Goal: Transaction & Acquisition: Purchase product/service

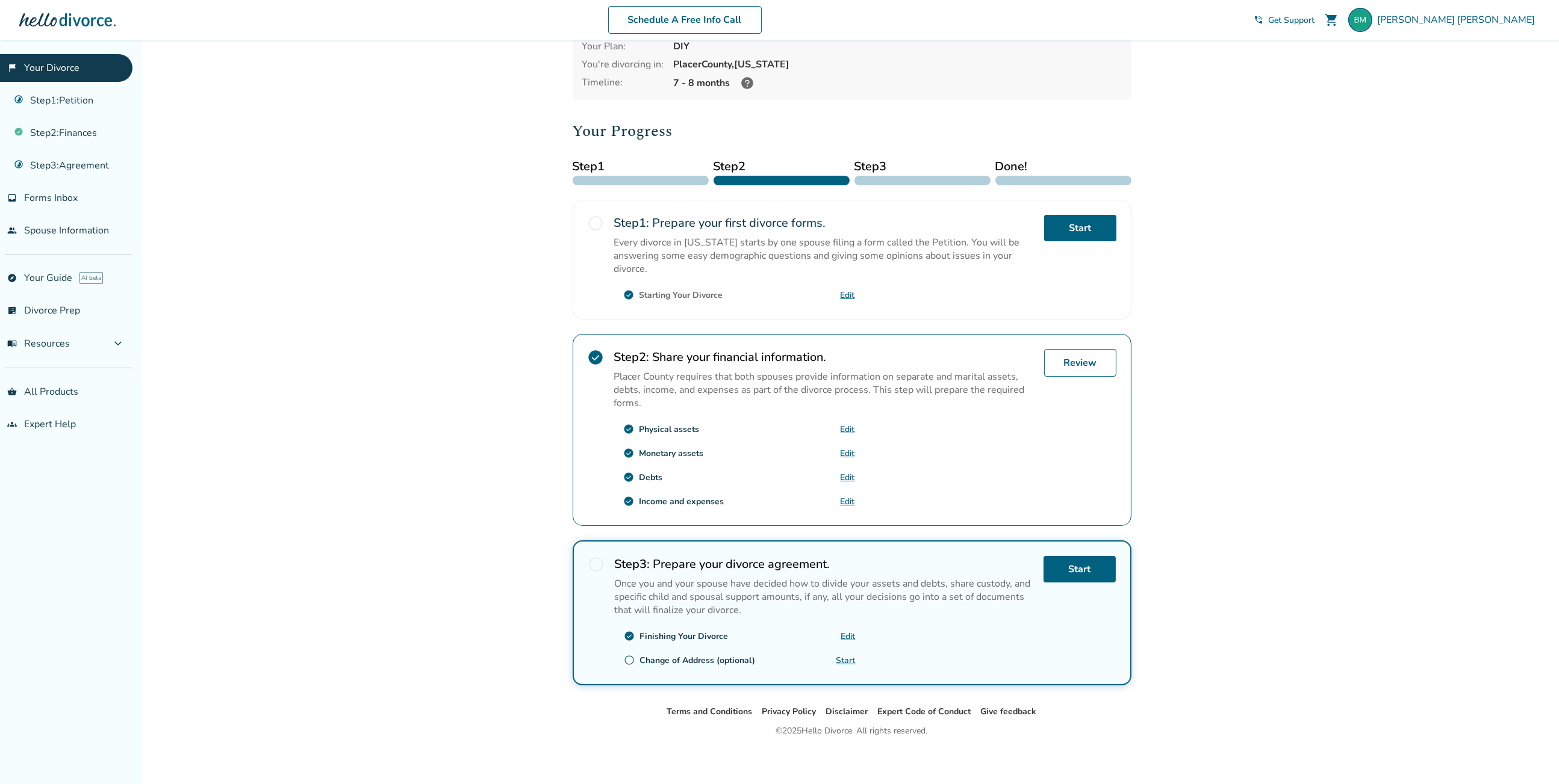
scroll to position [69, 0]
click at [71, 173] on link "Step 3 : Agreement" at bounding box center [66, 165] width 133 height 28
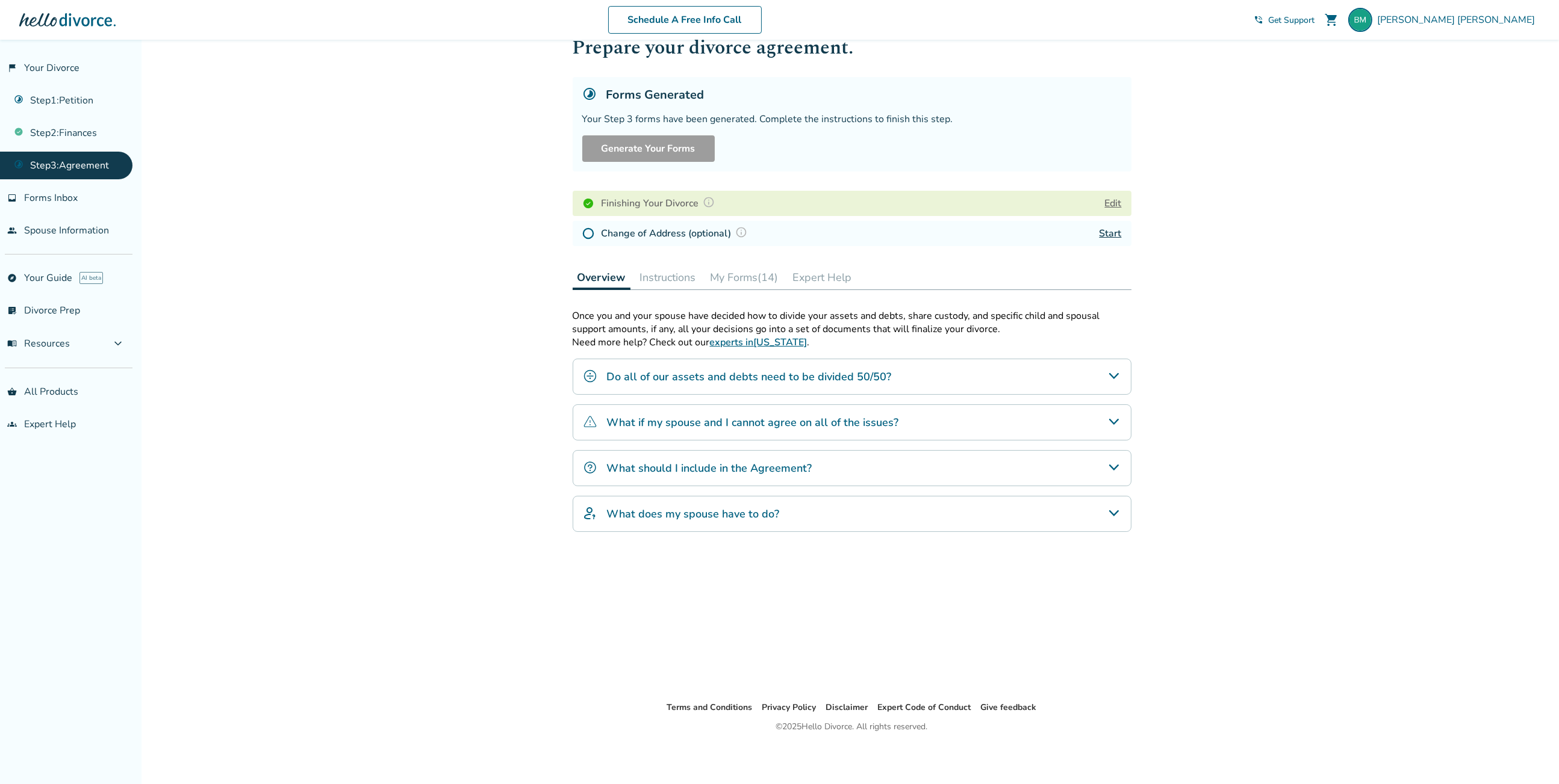
click at [675, 283] on button "Instructions" at bounding box center [668, 277] width 65 height 24
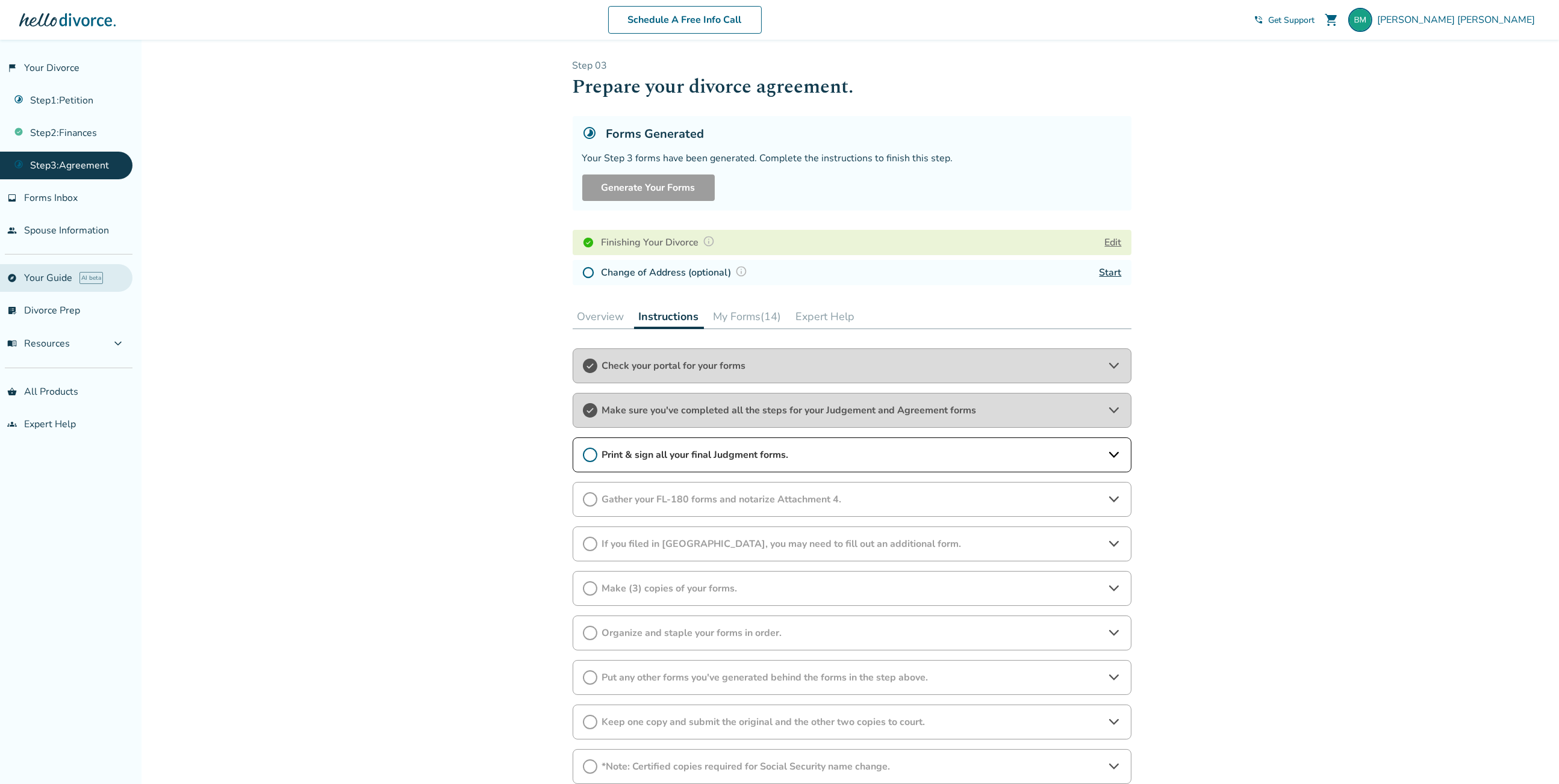
click at [66, 277] on link "explore Your Guide AI beta" at bounding box center [66, 278] width 133 height 28
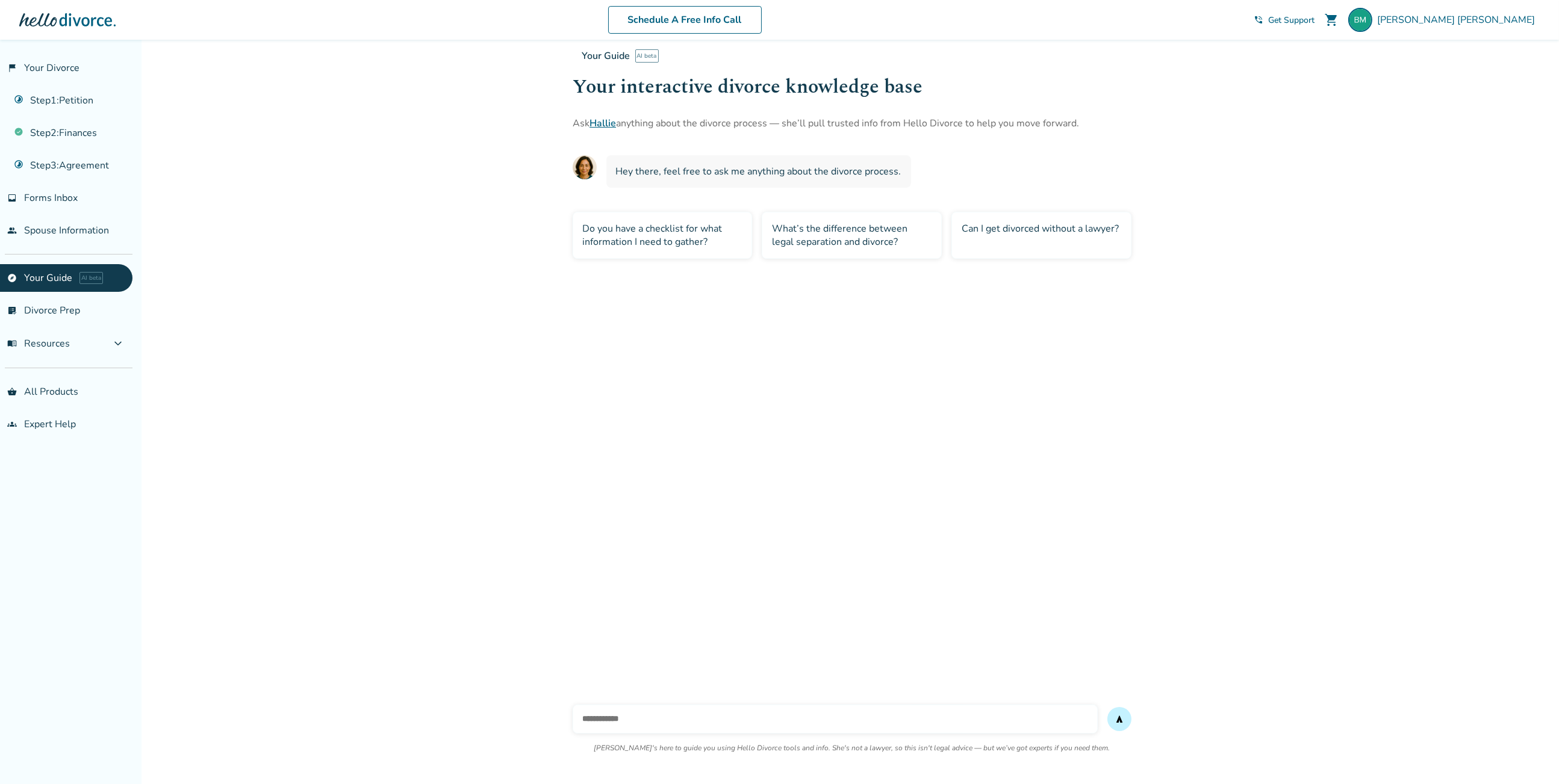
click at [640, 719] on input "text" at bounding box center [836, 719] width 525 height 29
type input "**********"
click at [1107, 707] on button "send" at bounding box center [1119, 719] width 24 height 24
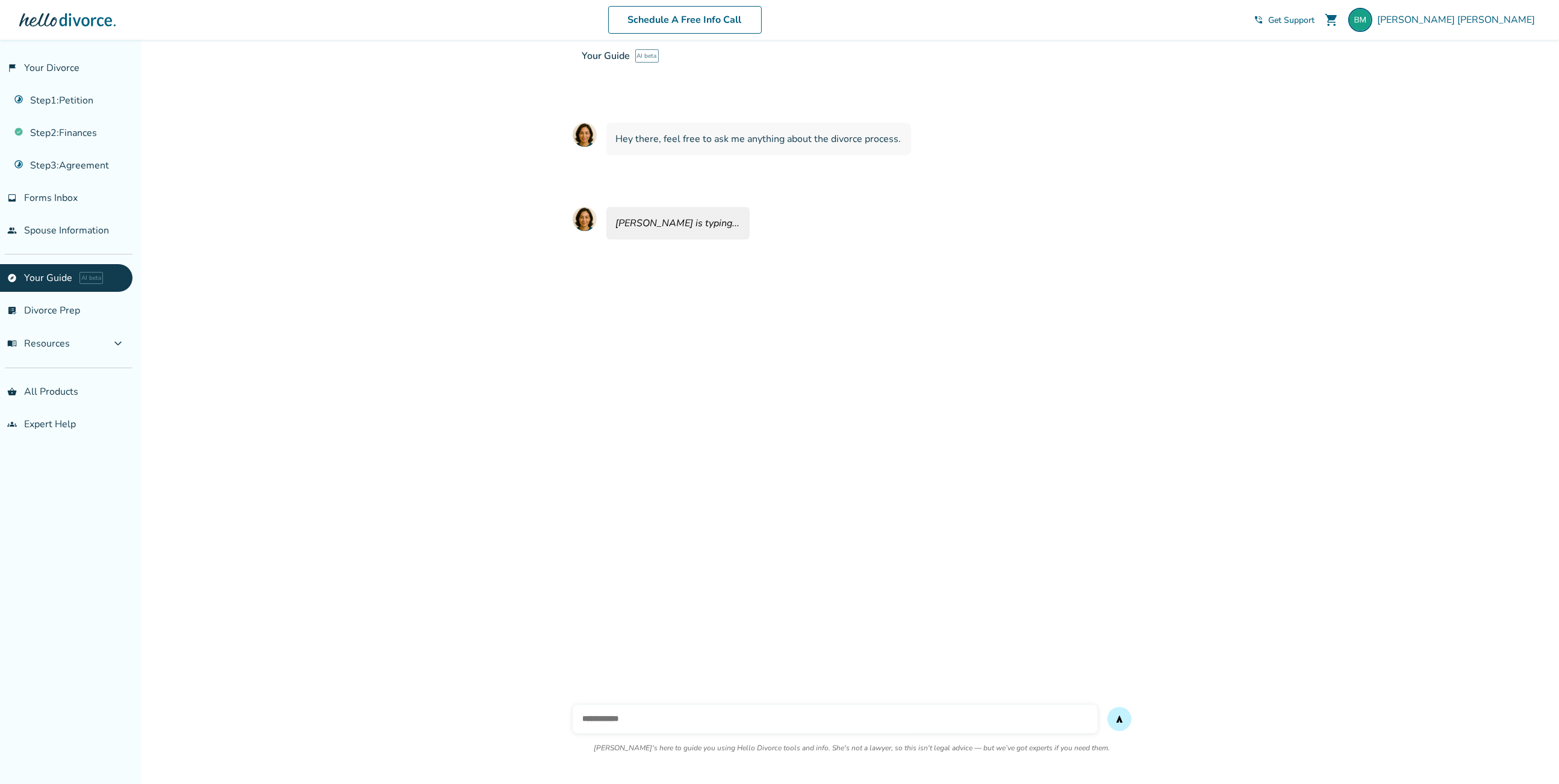
scroll to position [39, 0]
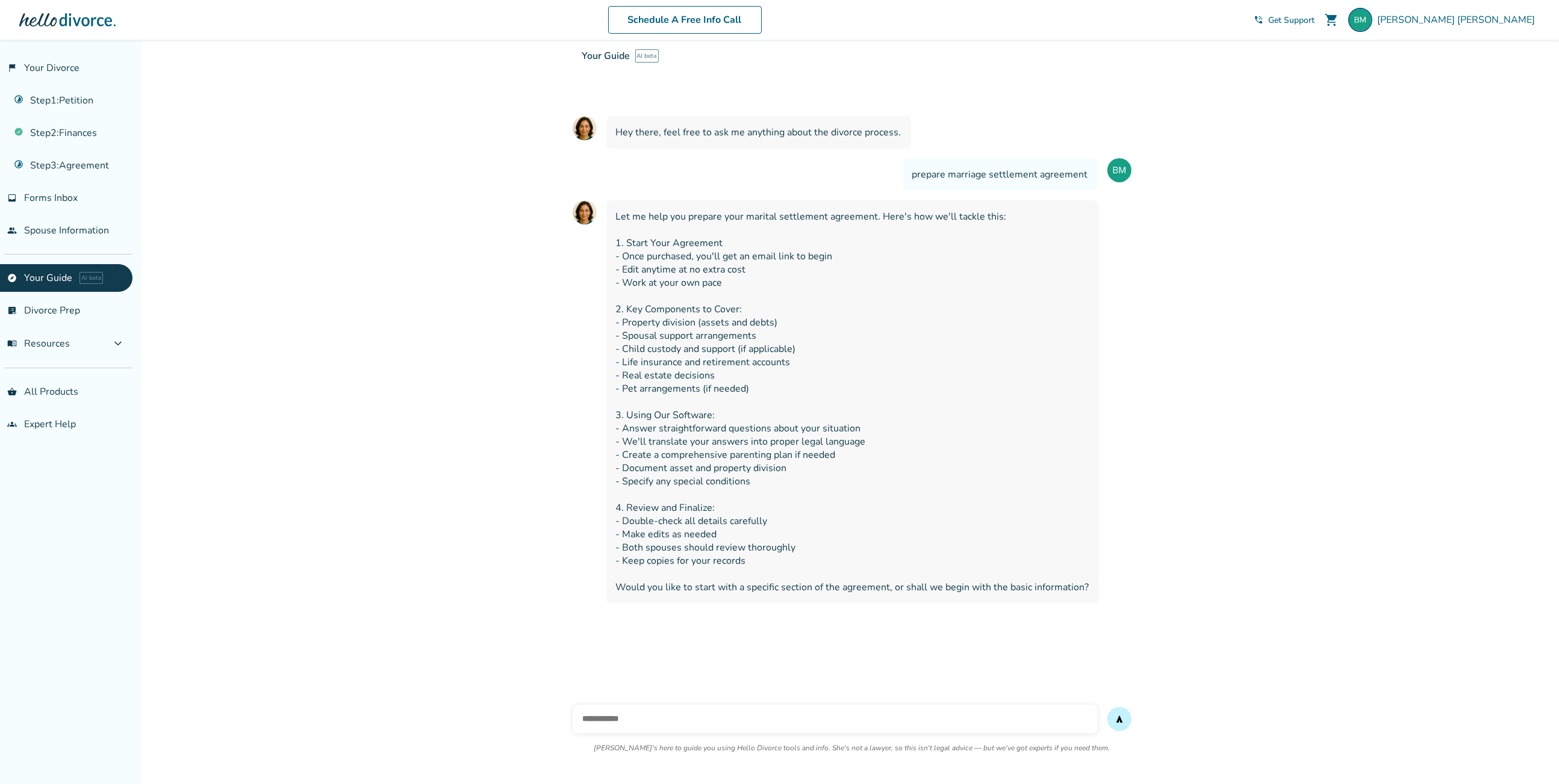
click at [718, 724] on input "text" at bounding box center [836, 719] width 525 height 29
type input "***"
click at [1107, 707] on button "send" at bounding box center [1119, 719] width 24 height 24
click at [107, 348] on button "menu_book Resources expand_more" at bounding box center [66, 343] width 133 height 29
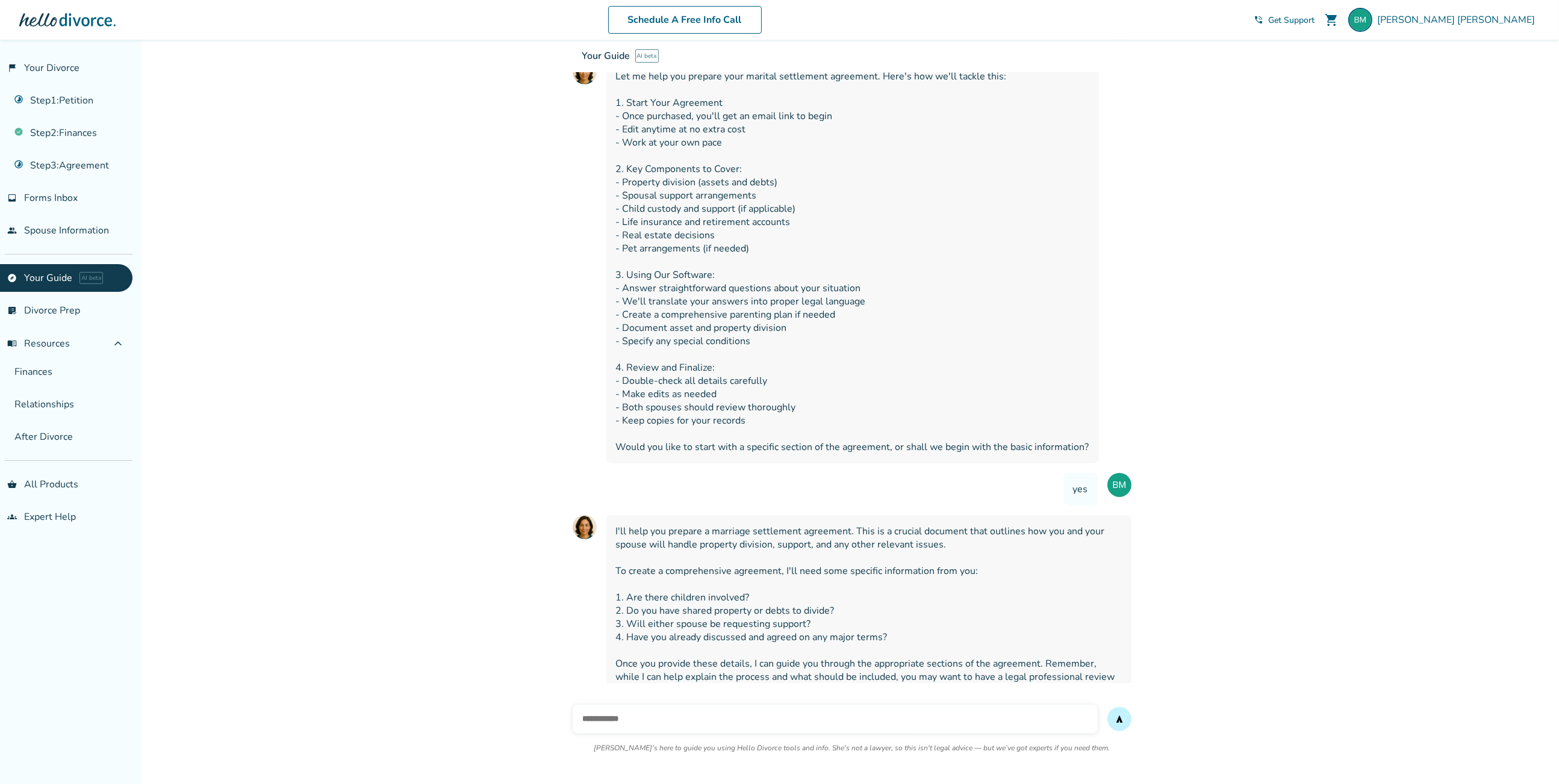
scroll to position [223, 0]
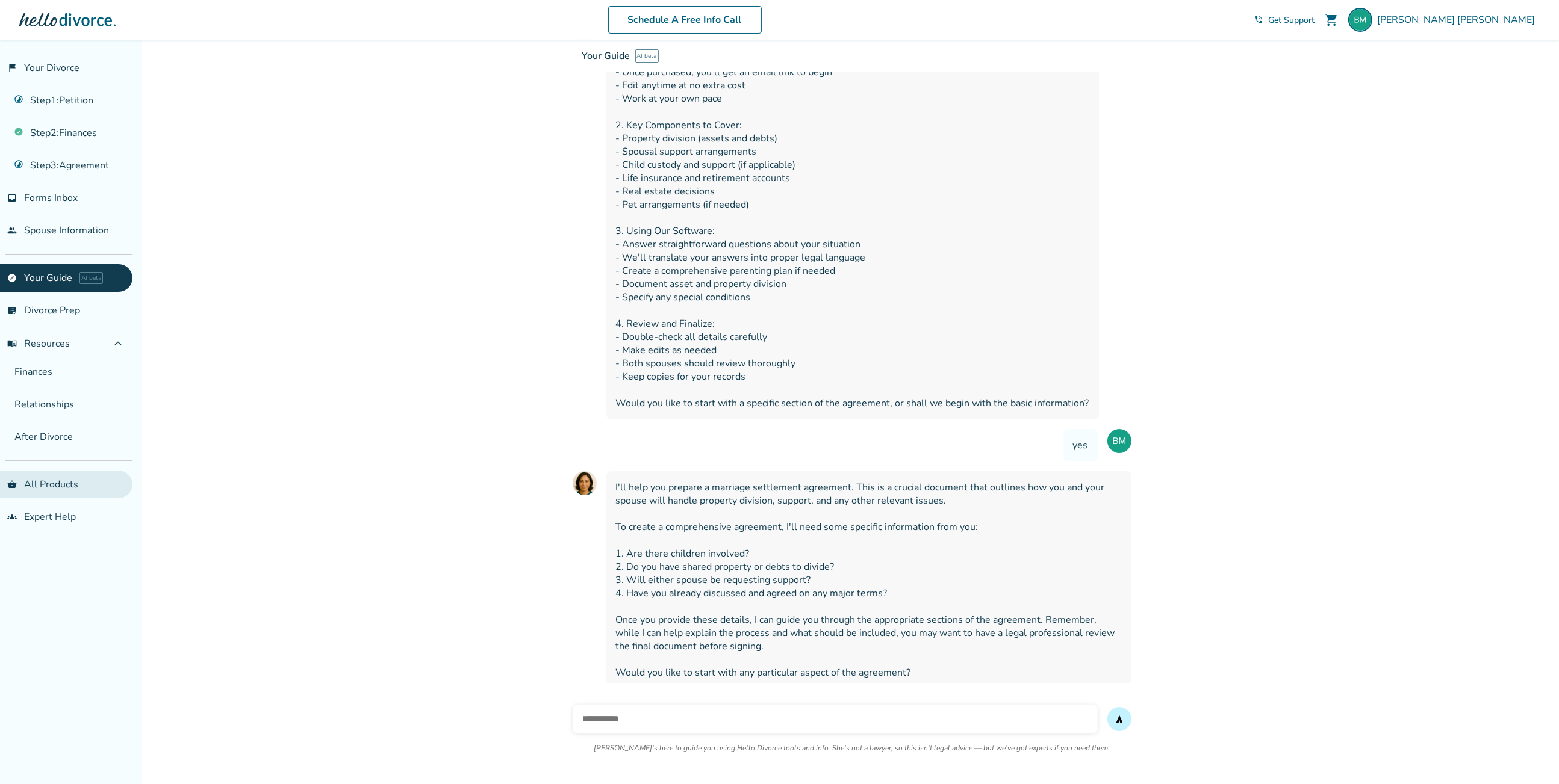
click at [69, 487] on link "shopping_basket All Products" at bounding box center [66, 484] width 133 height 28
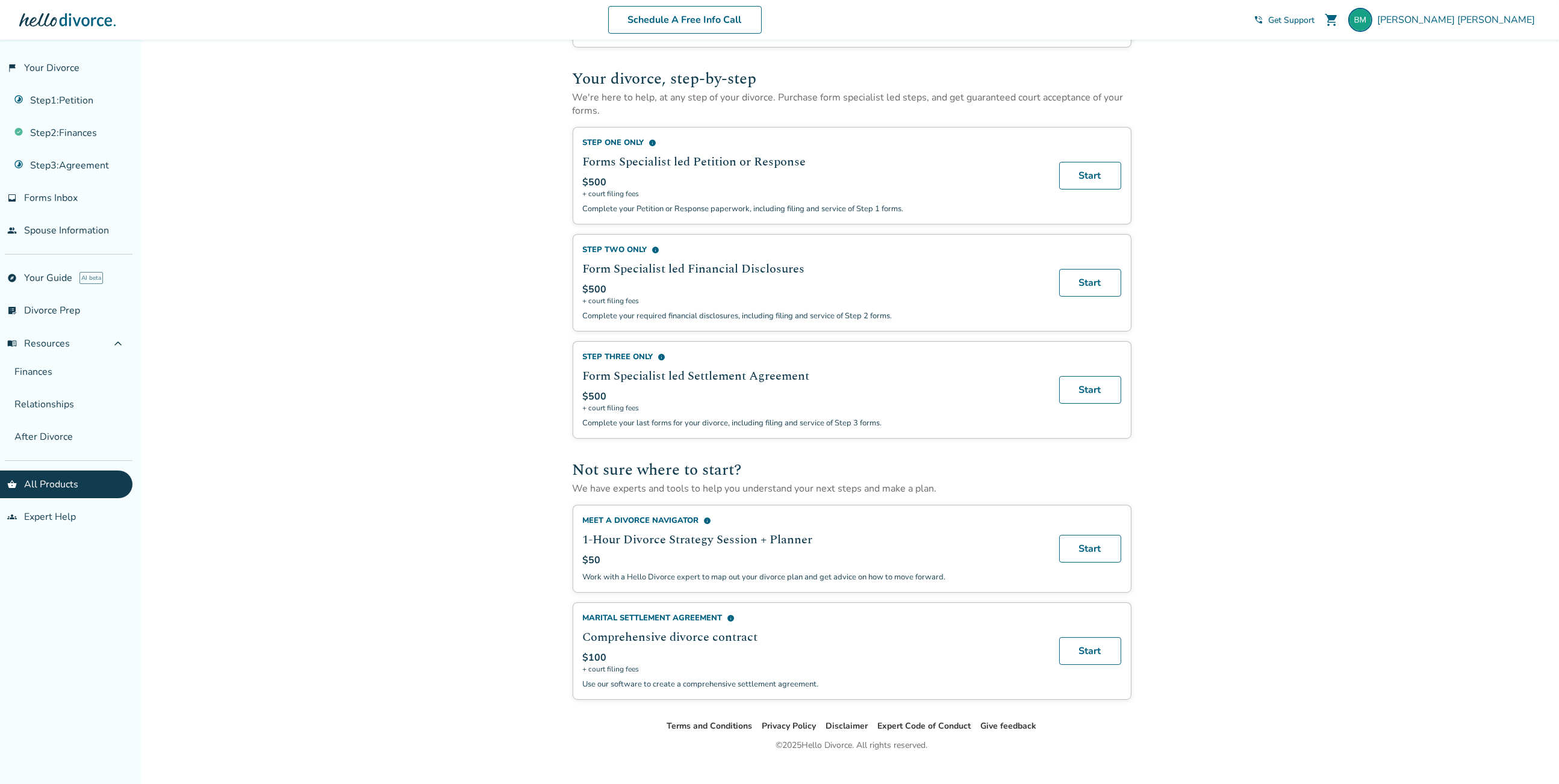
scroll to position [403, 0]
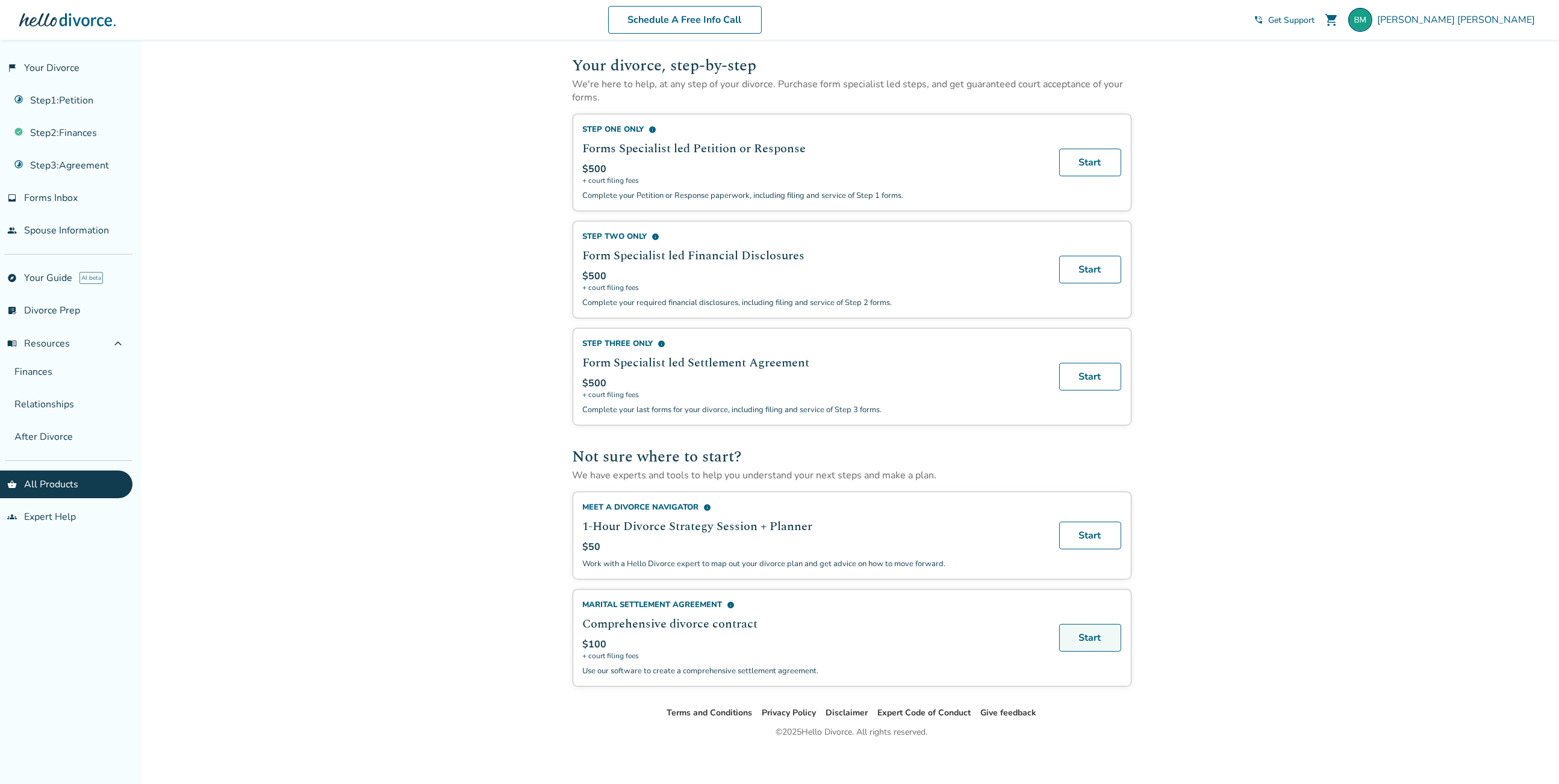
click at [1095, 635] on link "Start" at bounding box center [1090, 638] width 62 height 28
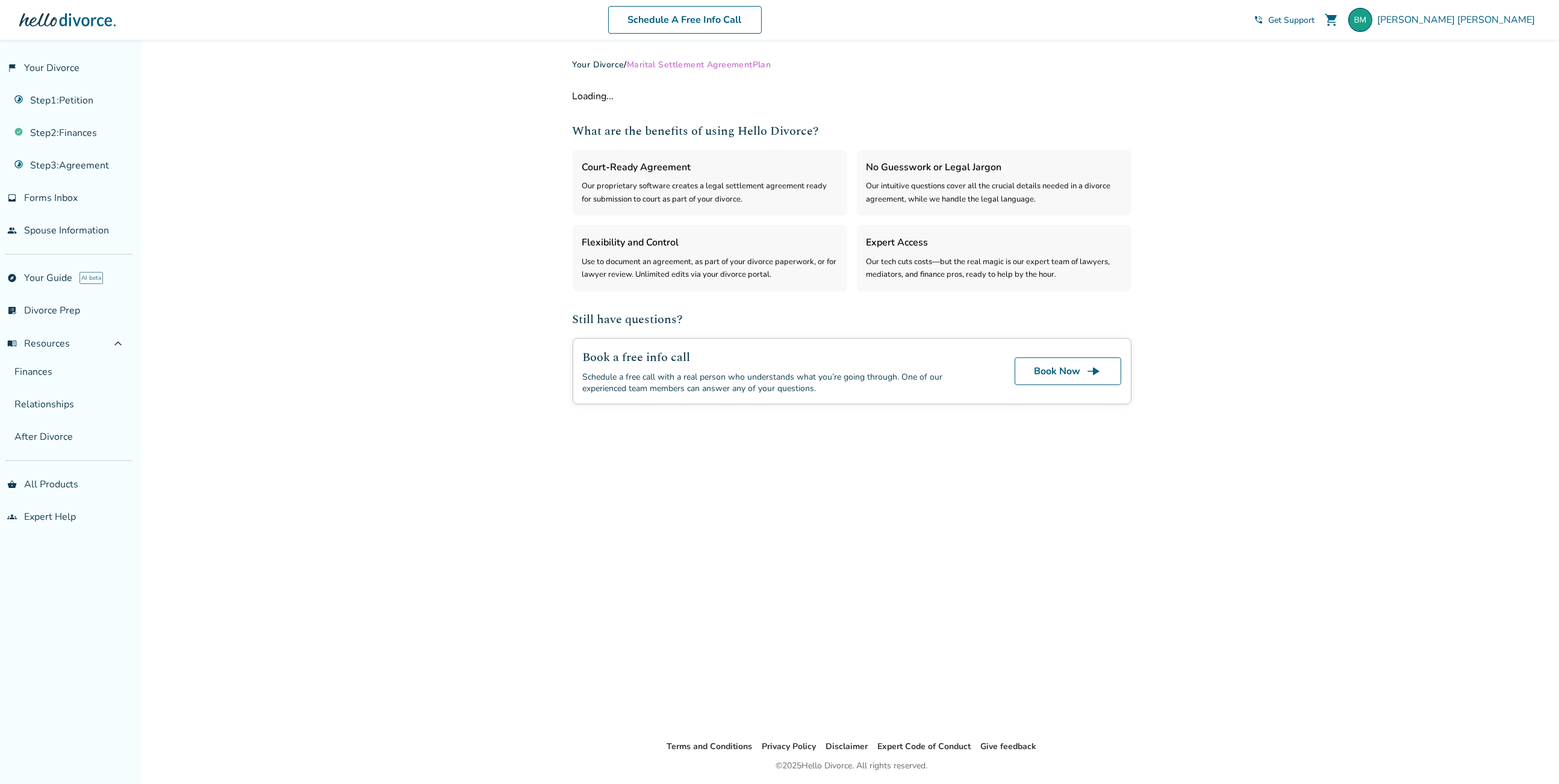
select select "***"
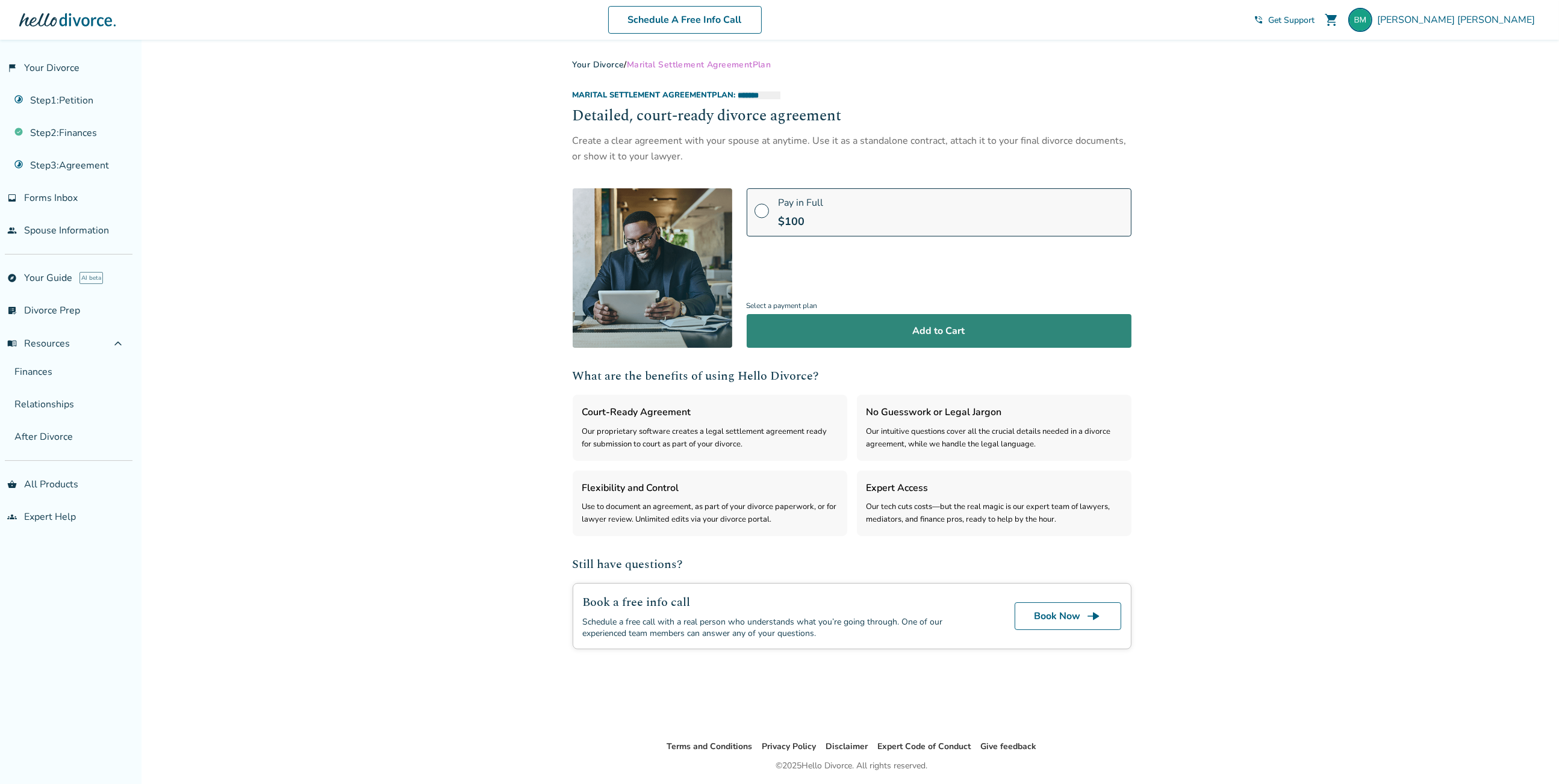
click at [921, 326] on button "Add to Cart" at bounding box center [939, 332] width 385 height 34
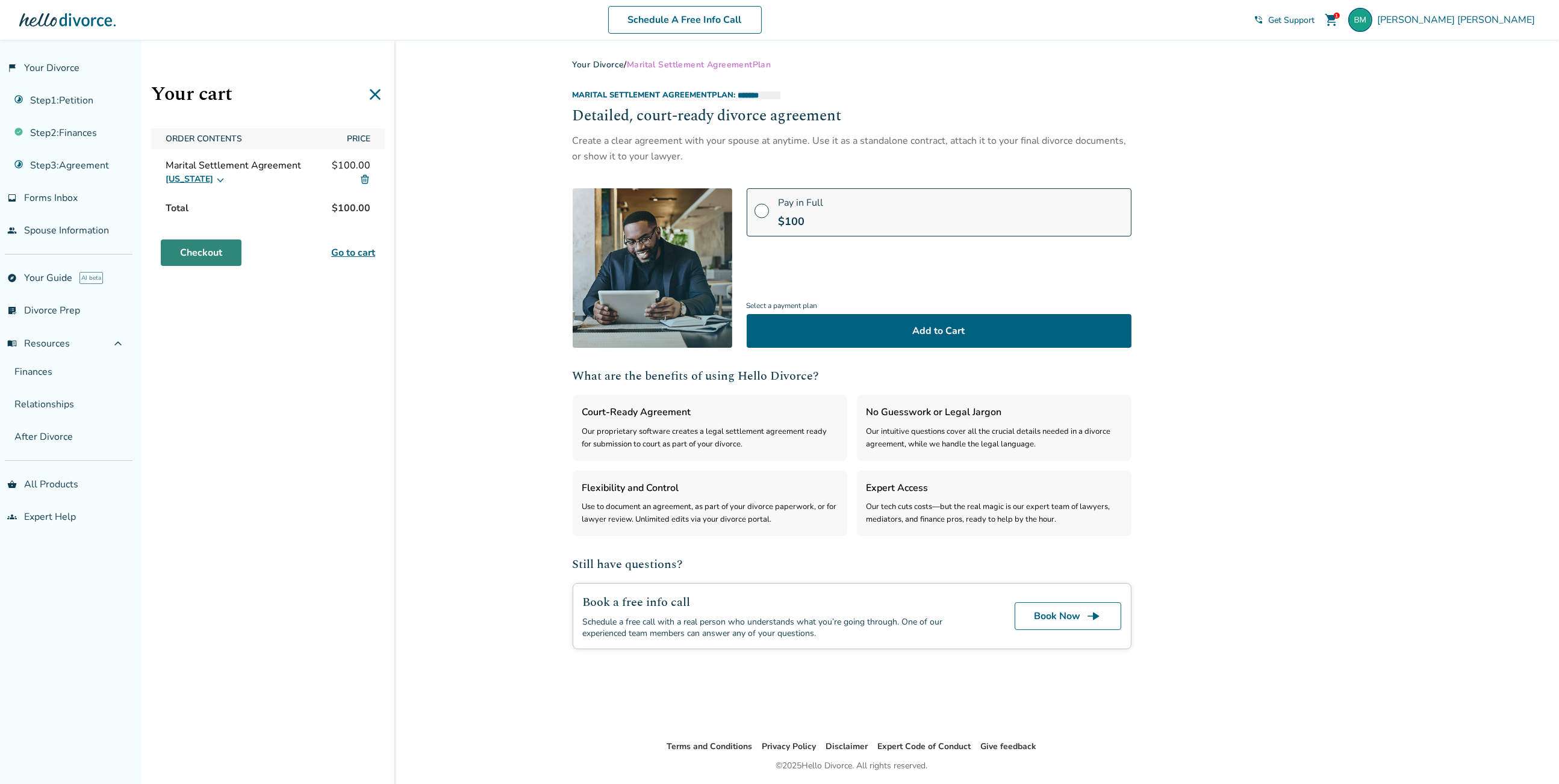
click at [215, 250] on link "Checkout" at bounding box center [201, 253] width 81 height 27
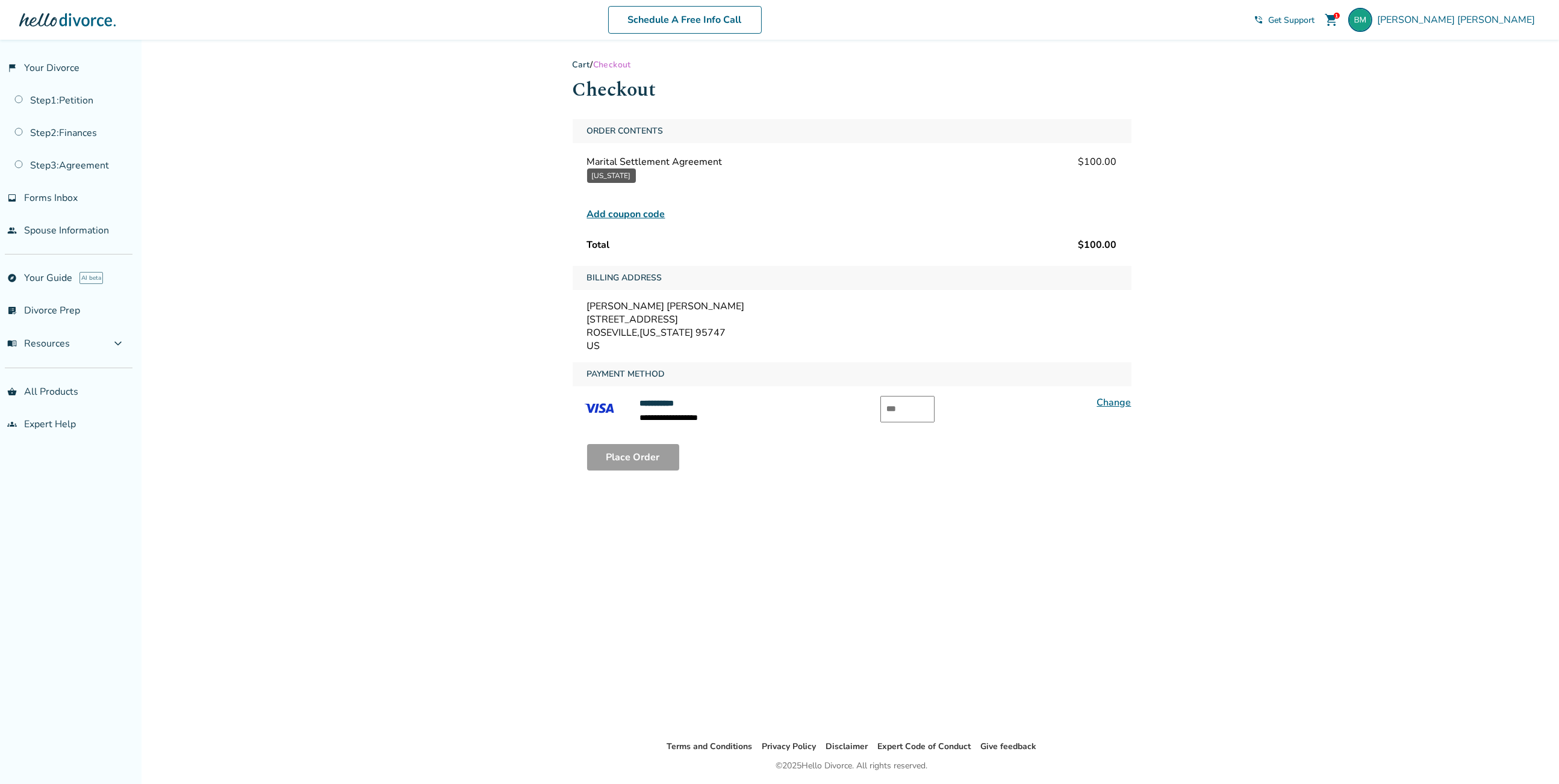
click at [905, 412] on input "text" at bounding box center [907, 409] width 54 height 27
type input "***"
click at [634, 460] on button "Place Order" at bounding box center [633, 458] width 92 height 27
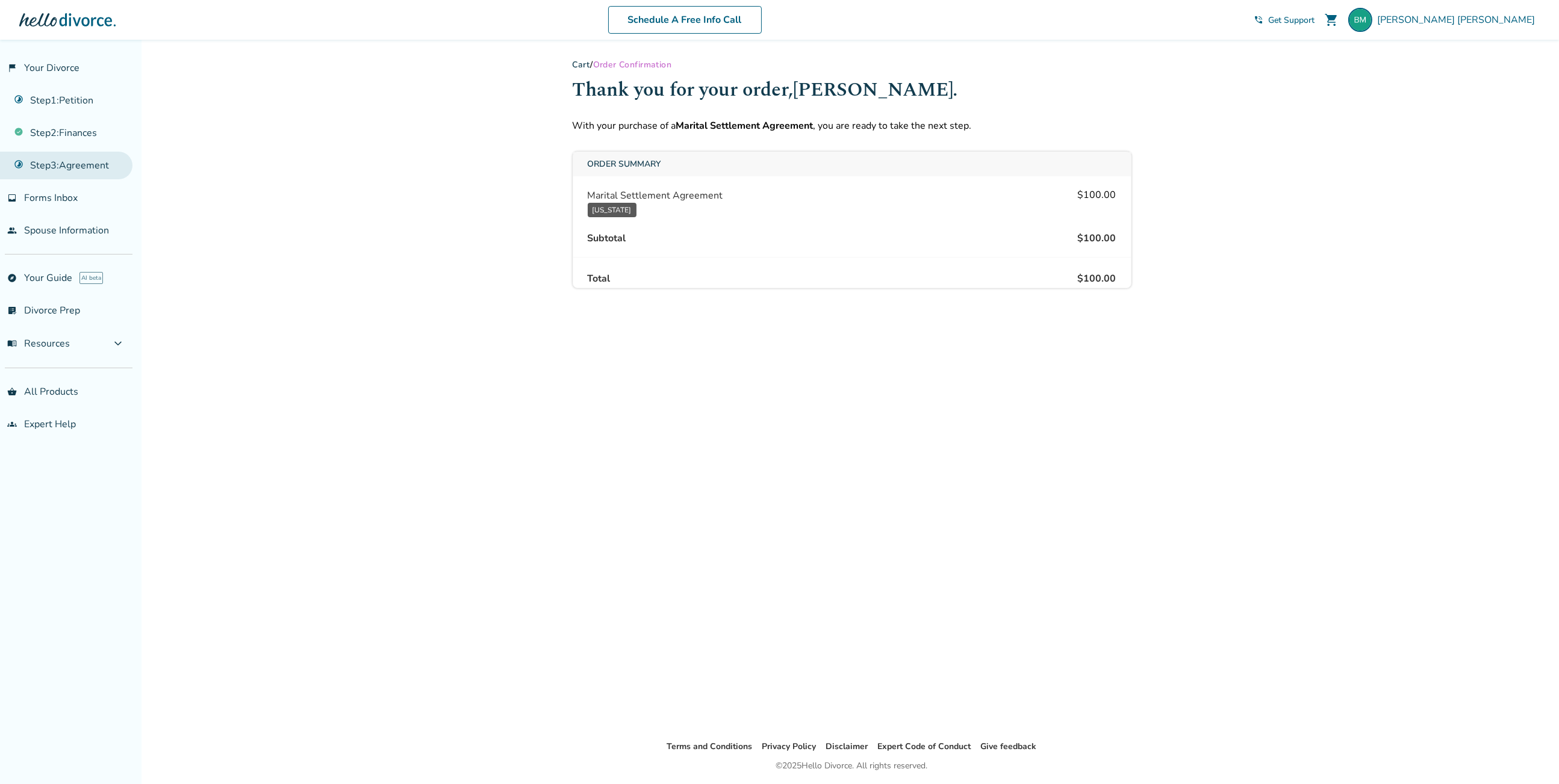
click at [84, 164] on link "Step 3 : Agreement" at bounding box center [66, 165] width 133 height 28
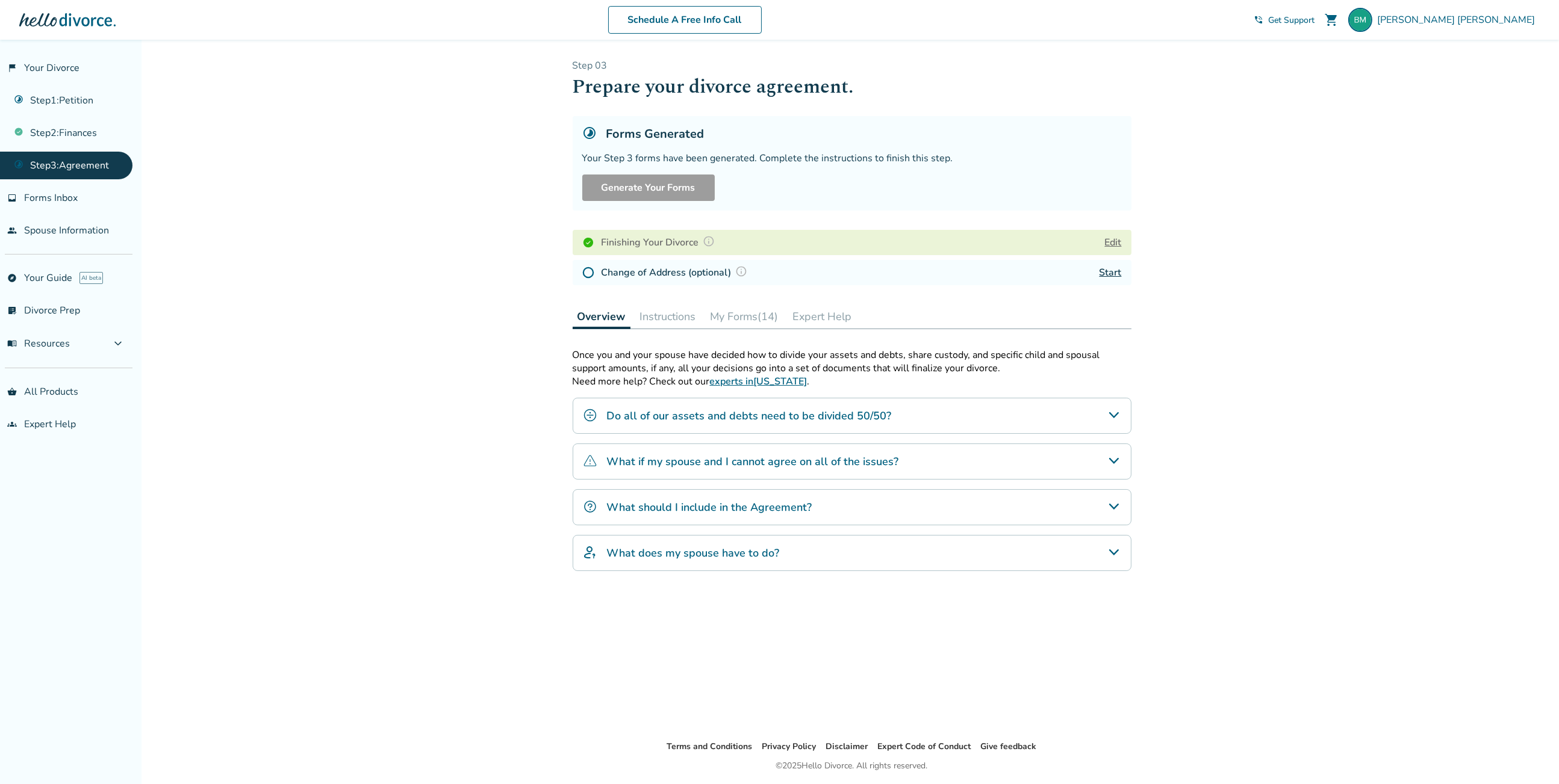
click at [678, 314] on button "Instructions" at bounding box center [668, 316] width 65 height 24
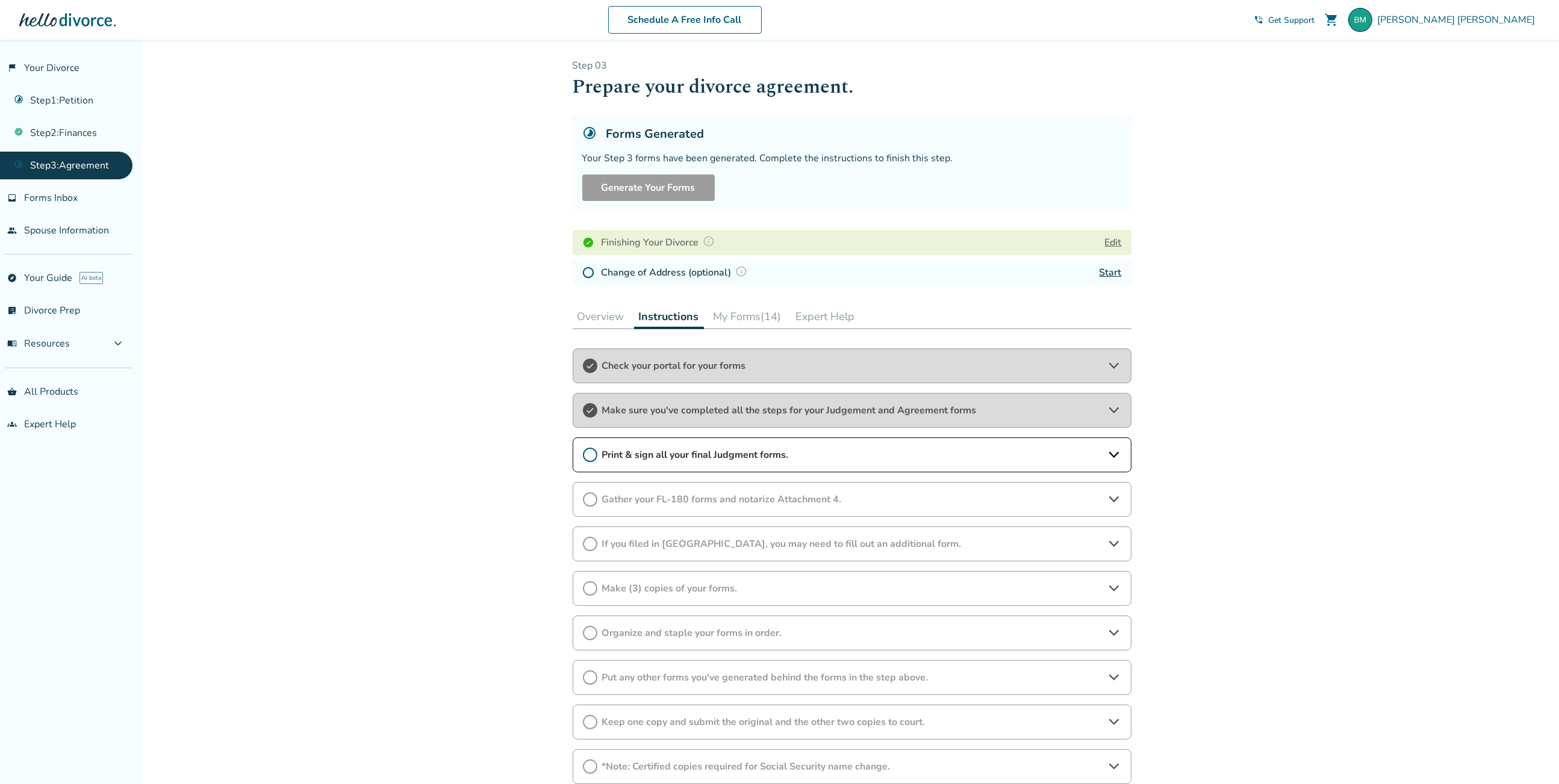
click at [763, 314] on button "My Forms (14)" at bounding box center [748, 316] width 78 height 24
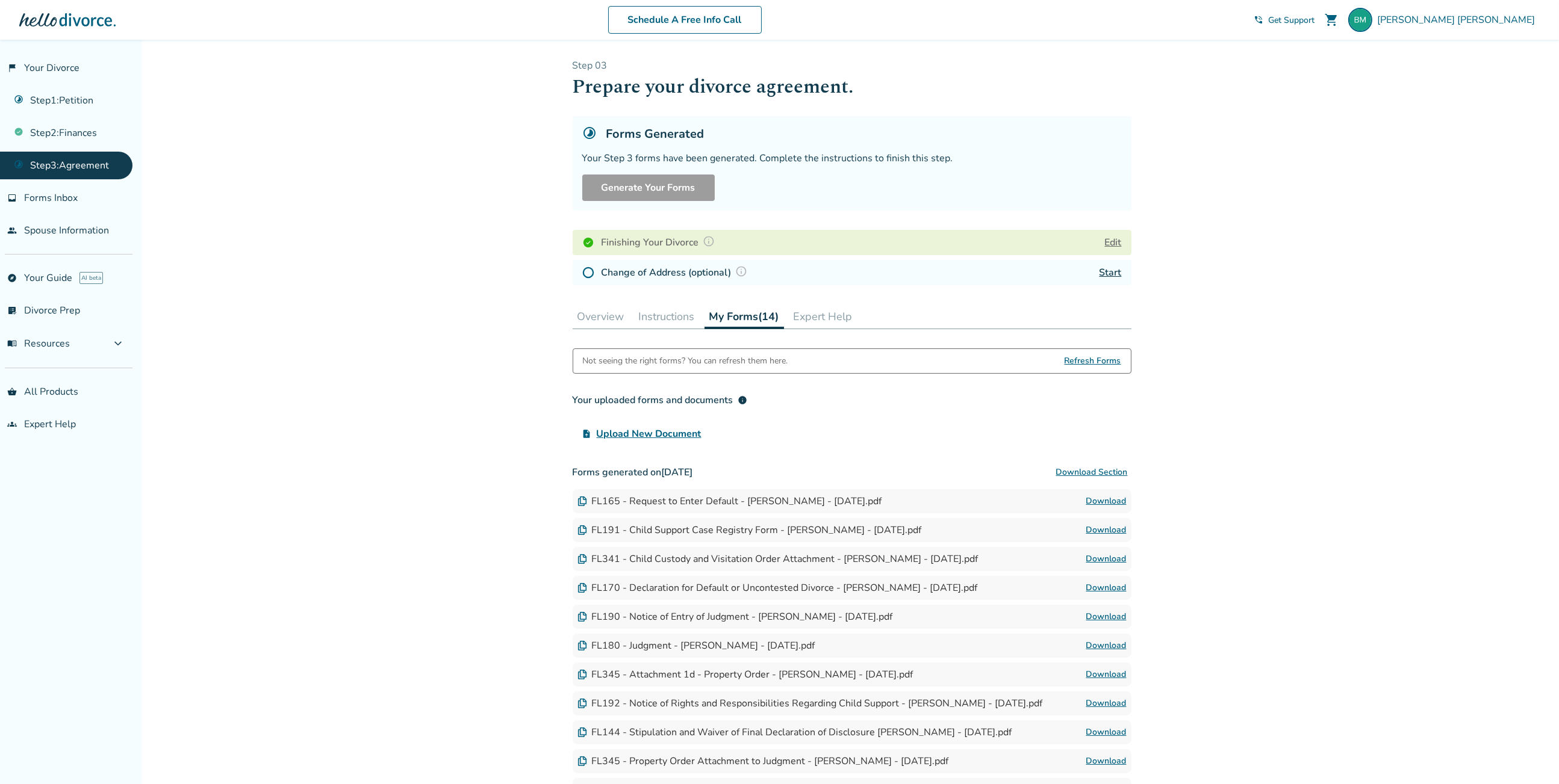
click at [1107, 616] on link "Download" at bounding box center [1106, 617] width 40 height 14
